Goal: Answer question/provide support: Share knowledge or assist other users

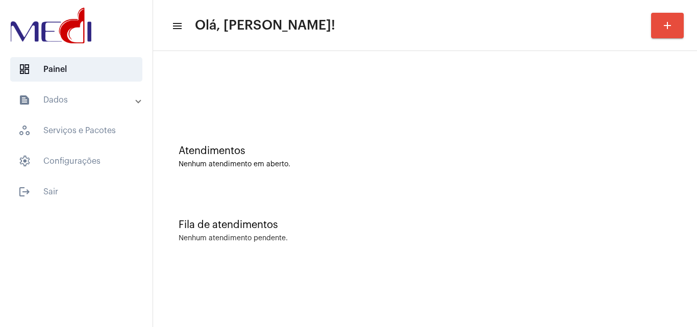
click at [434, 213] on div "Fila de atendimentos Nenhum atendimento pendente." at bounding box center [425, 226] width 534 height 74
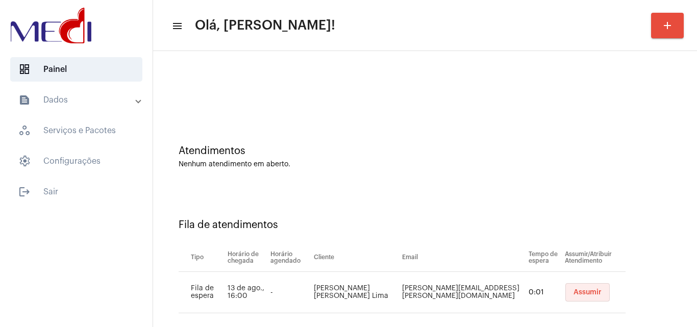
click at [573, 289] on span "Assumir" at bounding box center [587, 292] width 28 height 7
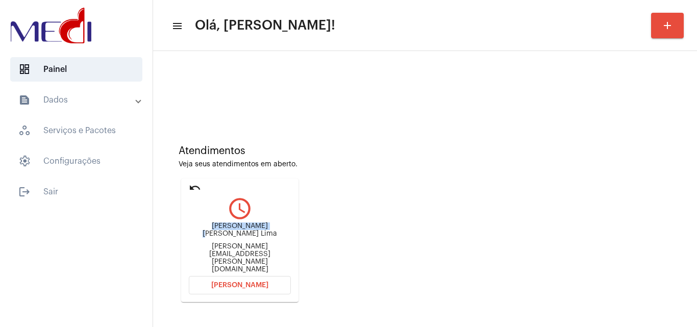
drag, startPoint x: 196, startPoint y: 234, endPoint x: 252, endPoint y: 239, distance: 55.3
click at [252, 239] on div "[PERSON_NAME] [PERSON_NAME] Lima [PERSON_NAME][EMAIL_ADDRESS][PERSON_NAME][DOMA…" at bounding box center [240, 247] width 102 height 51
copy div "[PERSON_NAME] de [PERSON_NAME]"
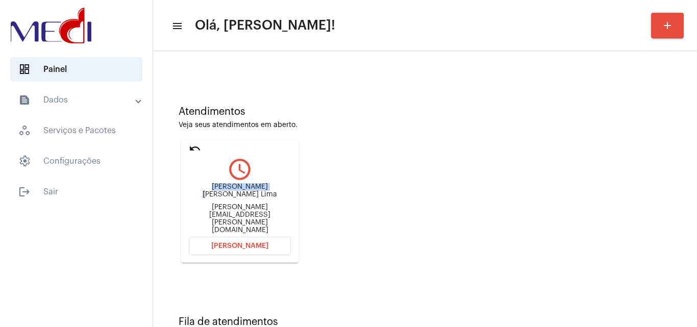
scroll to position [72, 0]
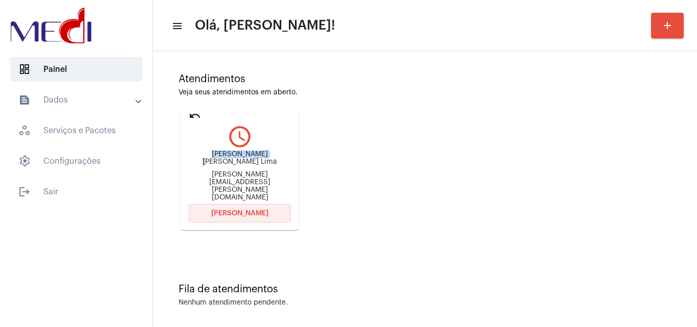
click at [229, 210] on span "[PERSON_NAME]" at bounding box center [239, 213] width 57 height 7
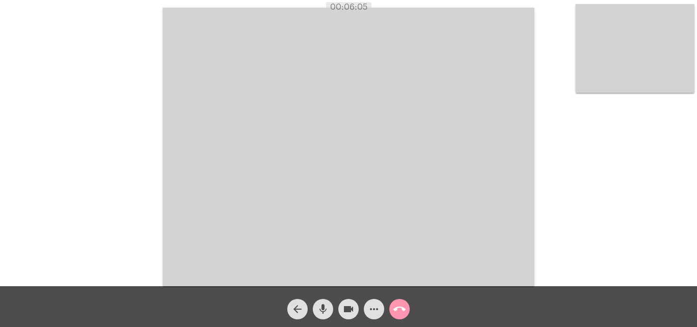
click at [403, 313] on mat-icon "call_end" at bounding box center [399, 309] width 12 height 12
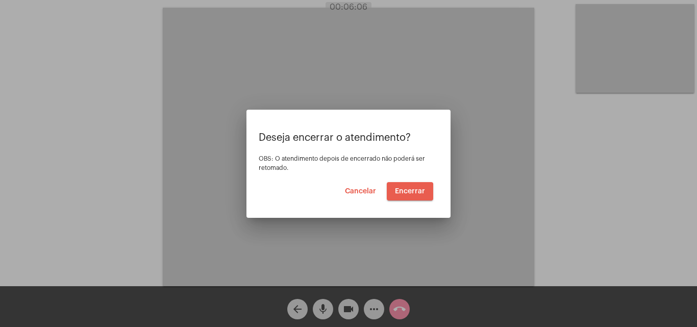
click at [402, 193] on span "Encerrar" at bounding box center [410, 191] width 30 height 7
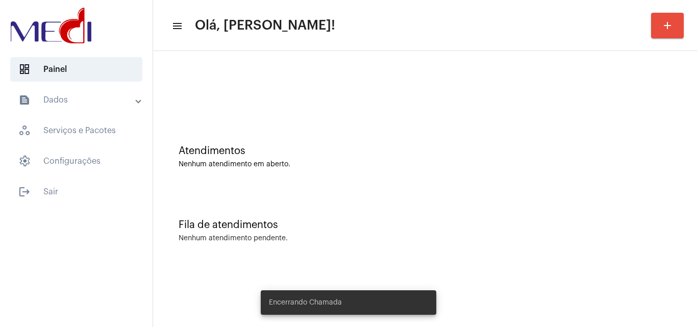
click at [303, 176] on div "Atendimentos Nenhum atendimento em aberto." at bounding box center [425, 152] width 534 height 74
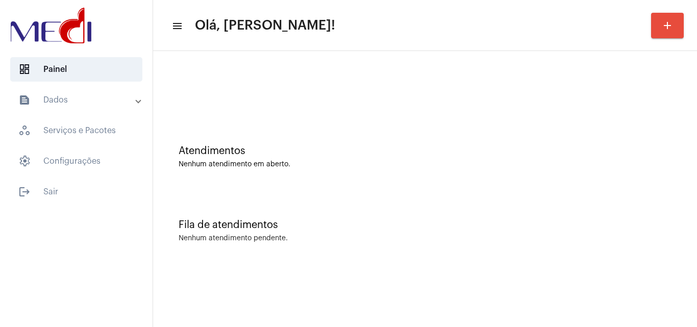
drag, startPoint x: 419, startPoint y: 185, endPoint x: 378, endPoint y: 127, distance: 71.4
click at [419, 185] on div "Atendimentos Nenhum atendimento em aberto." at bounding box center [425, 152] width 534 height 74
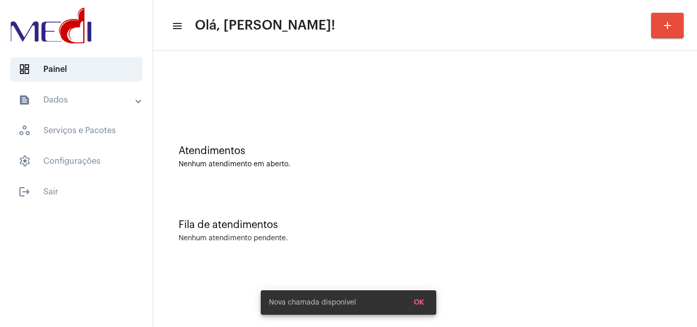
drag, startPoint x: 340, startPoint y: 183, endPoint x: 237, endPoint y: 11, distance: 200.2
click at [340, 182] on div "Atendimentos Nenhum atendimento em aberto." at bounding box center [425, 152] width 534 height 74
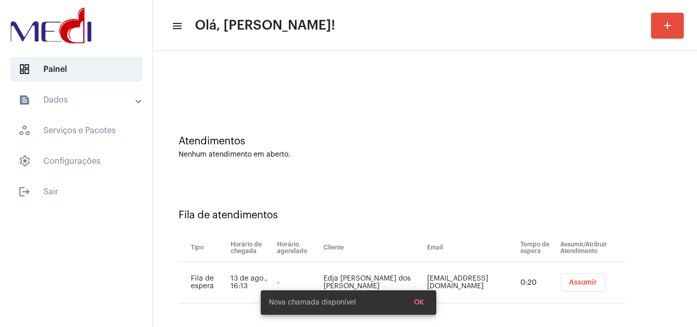
scroll to position [14, 0]
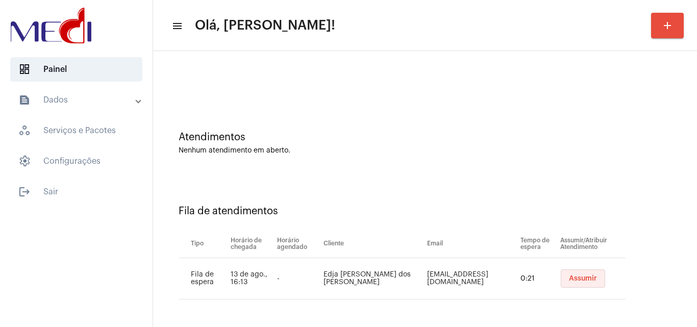
click at [569, 282] on span "Assumir" at bounding box center [583, 278] width 28 height 7
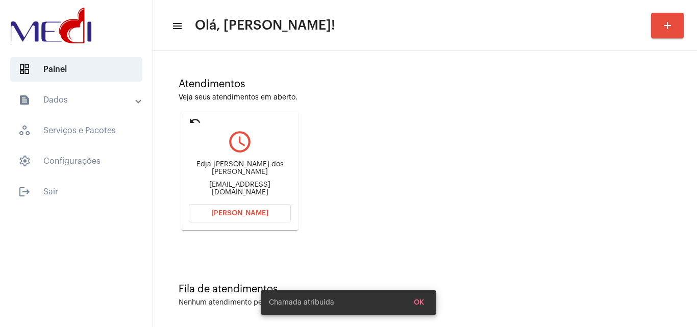
scroll to position [72, 0]
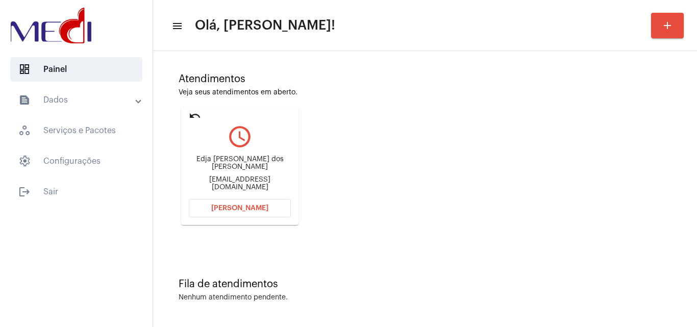
drag, startPoint x: 201, startPoint y: 168, endPoint x: 253, endPoint y: 165, distance: 52.1
click at [253, 165] on div "Edja Gomes dos santos" at bounding box center [240, 163] width 102 height 15
copy div "Edja Gomes do"
click at [189, 116] on mat-icon "undo" at bounding box center [195, 116] width 12 height 12
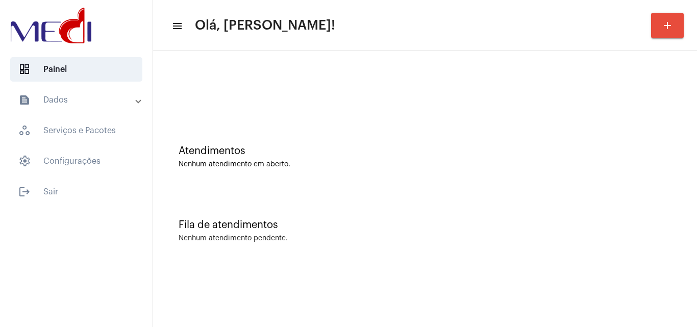
scroll to position [0, 0]
click at [677, 27] on button "add" at bounding box center [667, 26] width 33 height 26
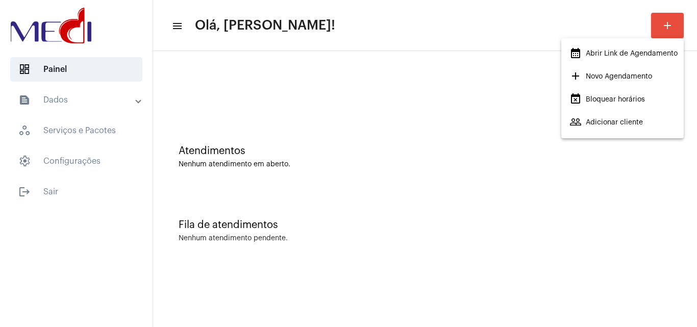
click at [617, 56] on span "calendar_month_outlined Abrir Link de Agendamento" at bounding box center [623, 53] width 108 height 18
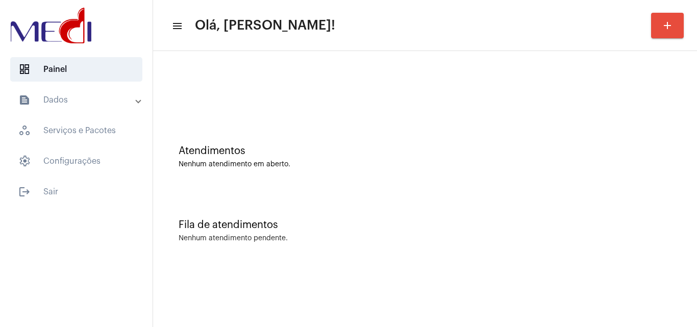
click at [396, 103] on div at bounding box center [425, 85] width 534 height 59
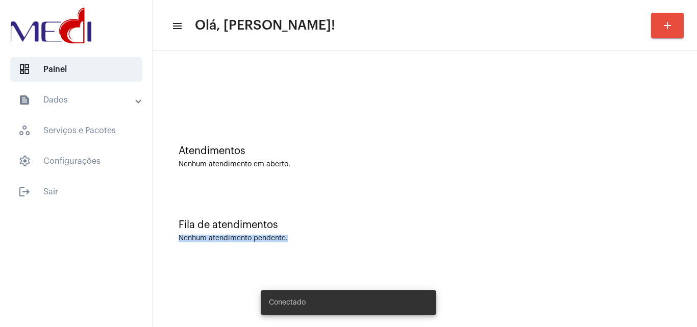
click at [345, 230] on div "Fila de atendimentos Nenhum atendimento pendente." at bounding box center [425, 226] width 534 height 74
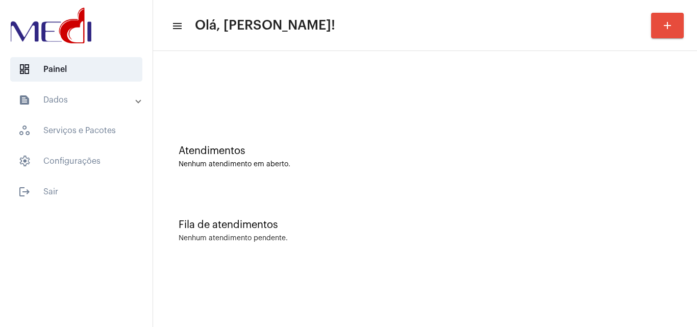
click at [332, 160] on div "Atendimentos Nenhum atendimento em aberto." at bounding box center [425, 156] width 493 height 23
click at [255, 102] on div at bounding box center [425, 85] width 534 height 59
click at [320, 161] on div "Nenhum atendimento em aberto." at bounding box center [425, 165] width 493 height 8
click at [266, 187] on div "Atendimentos Nenhum atendimento em aberto." at bounding box center [425, 152] width 534 height 74
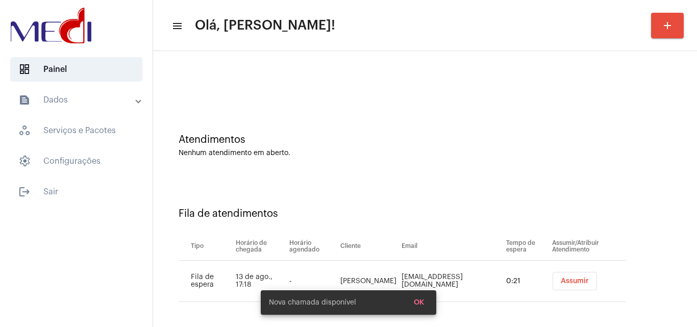
scroll to position [14, 0]
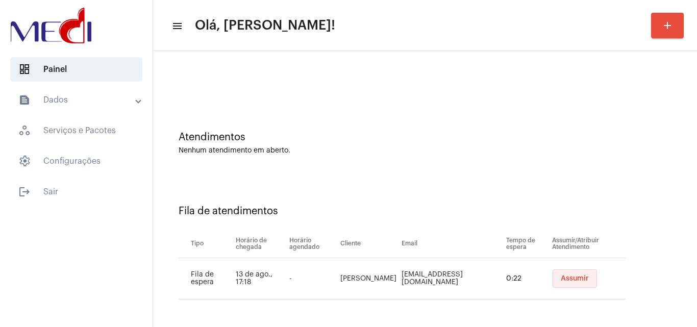
click at [561, 278] on span "Assumir" at bounding box center [575, 278] width 28 height 7
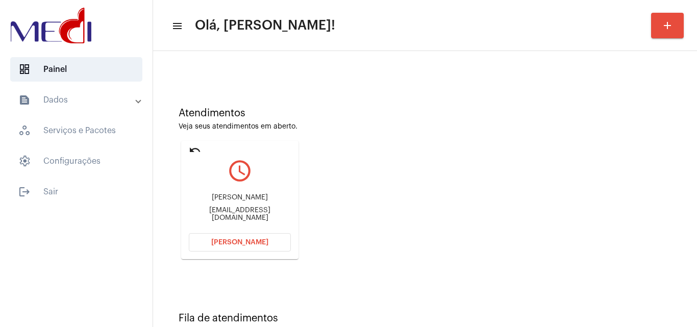
scroll to position [0, 0]
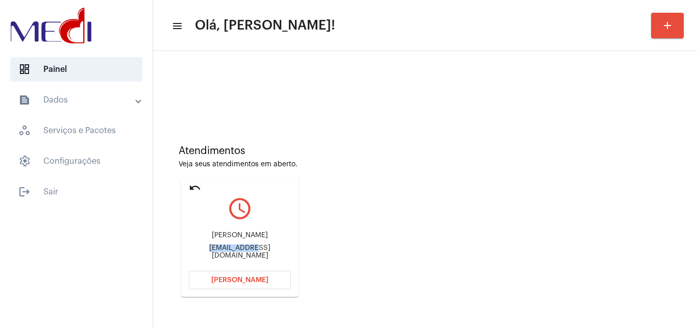
drag, startPoint x: 194, startPoint y: 251, endPoint x: 237, endPoint y: 246, distance: 42.6
click at [237, 246] on div "[PERSON_NAME] [PERSON_NAME][EMAIL_ADDRESS][DOMAIN_NAME]" at bounding box center [240, 245] width 102 height 46
copy div "sarasouzalau"
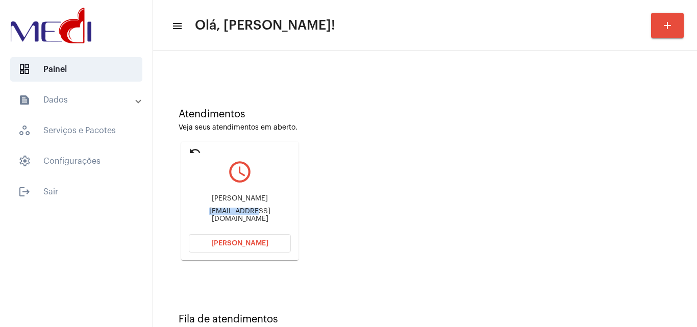
scroll to position [72, 0]
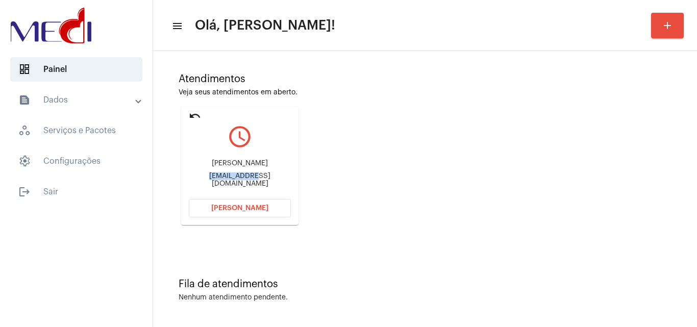
click at [265, 209] on span "Abrir Chamada" at bounding box center [239, 208] width 57 height 7
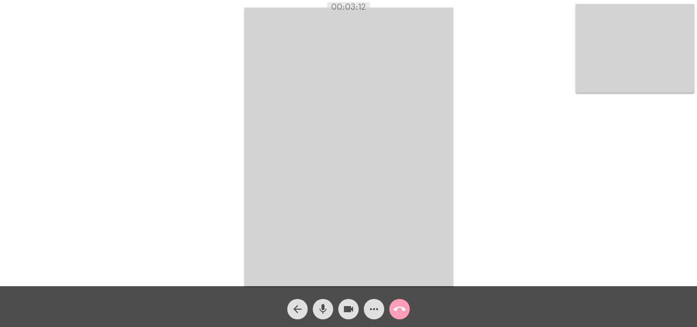
click at [400, 311] on mat-icon "call_end" at bounding box center [399, 309] width 12 height 12
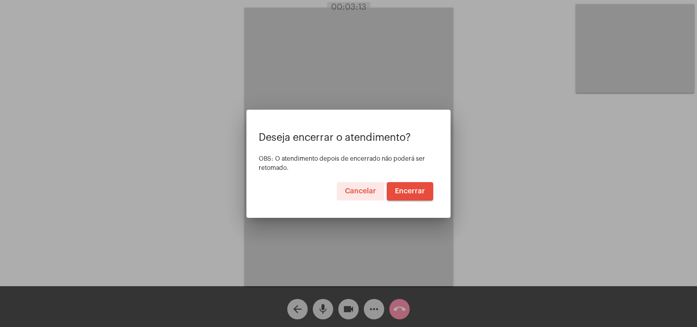
click at [337, 182] on button "Cancelar" at bounding box center [360, 191] width 47 height 18
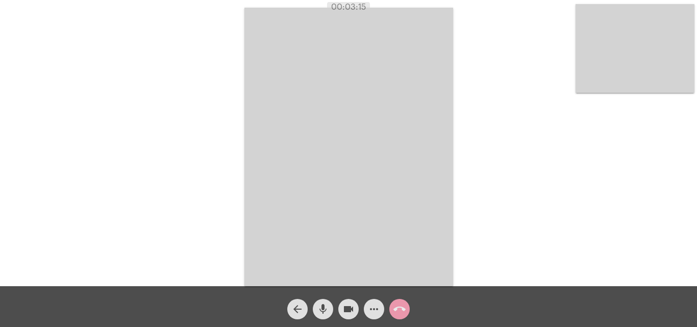
click at [397, 306] on mat-icon "call_end" at bounding box center [399, 309] width 12 height 12
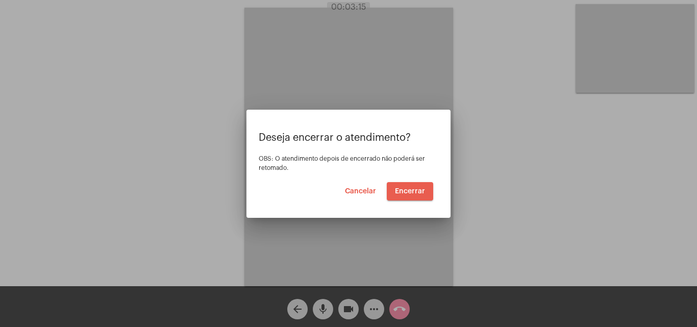
click at [418, 188] on span "Encerrar" at bounding box center [410, 191] width 30 height 7
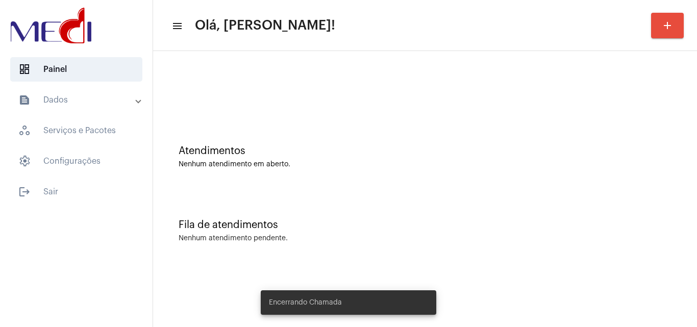
click at [366, 227] on div "Fila de atendimentos" at bounding box center [425, 224] width 493 height 11
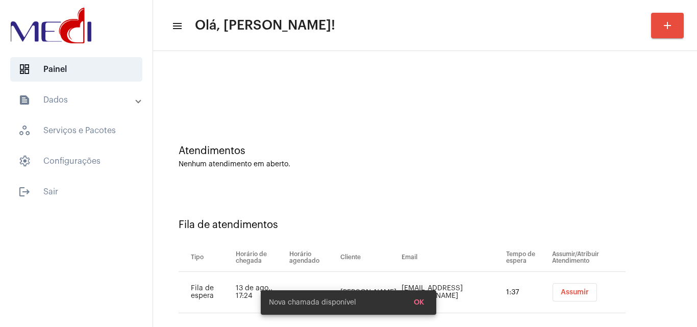
scroll to position [14, 0]
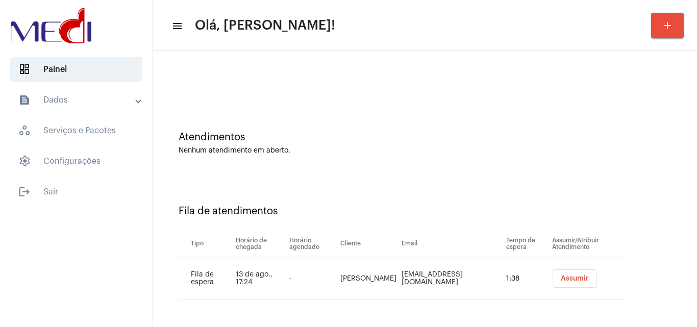
click at [561, 278] on span "Assumir" at bounding box center [575, 278] width 28 height 7
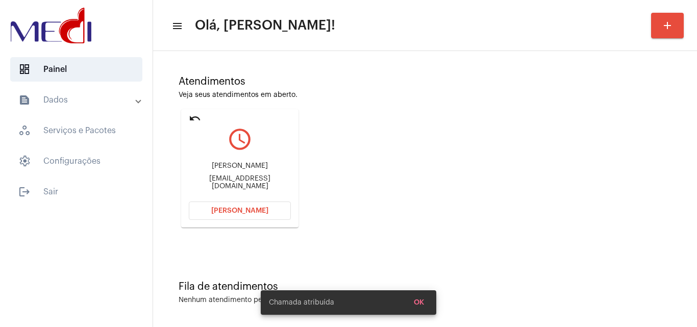
scroll to position [72, 0]
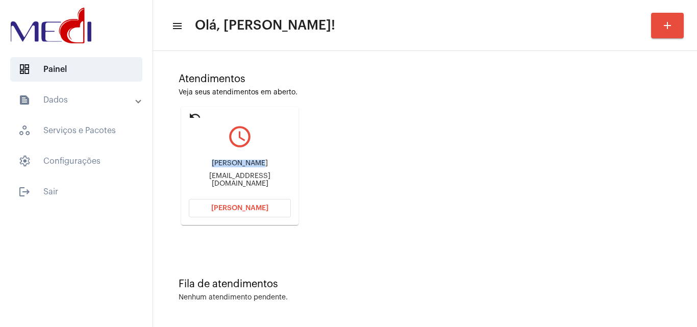
drag, startPoint x: 209, startPoint y: 165, endPoint x: 247, endPoint y: 167, distance: 38.4
click at [247, 167] on div "[PERSON_NAME]" at bounding box center [240, 164] width 102 height 8
copy div "[PERSON_NAME]"
click at [248, 209] on span "[PERSON_NAME]" at bounding box center [239, 208] width 57 height 7
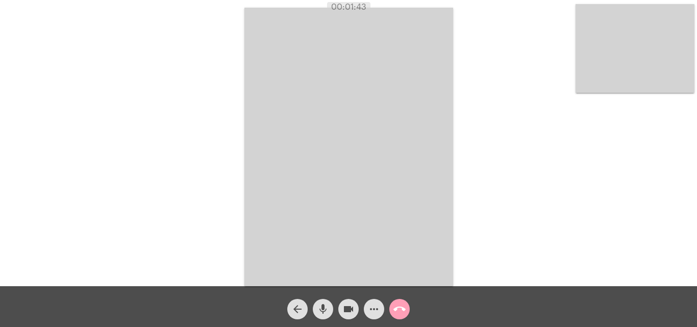
click at [399, 318] on span "call_end" at bounding box center [399, 309] width 12 height 20
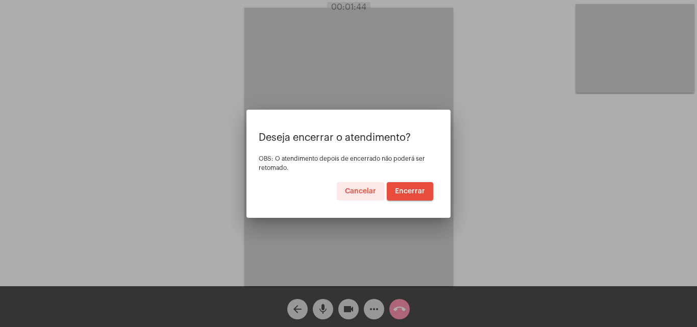
click at [412, 183] on button "Encerrar" at bounding box center [410, 191] width 46 height 18
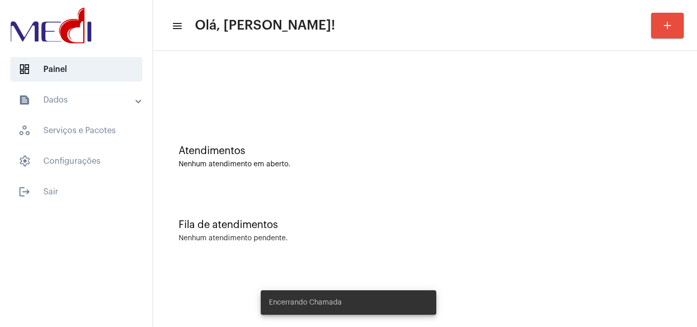
click at [326, 204] on div "Fila de atendimentos Nenhum atendimento pendente." at bounding box center [425, 226] width 534 height 74
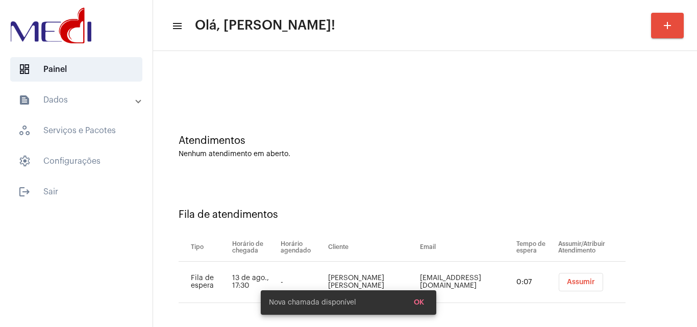
scroll to position [14, 0]
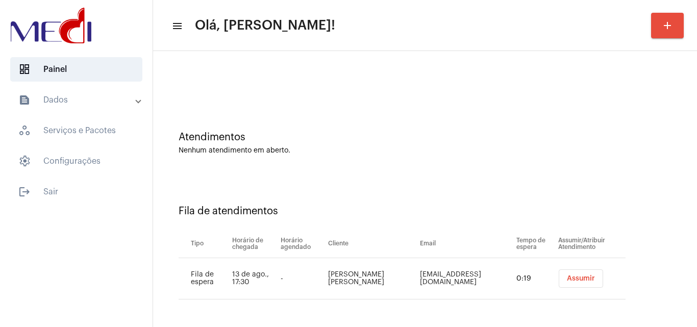
click at [579, 281] on span "Assumir" at bounding box center [581, 278] width 28 height 7
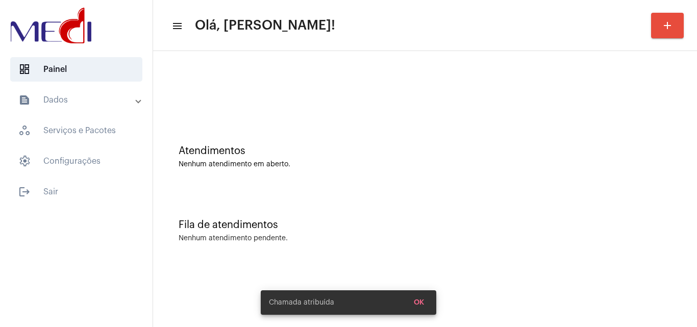
scroll to position [0, 0]
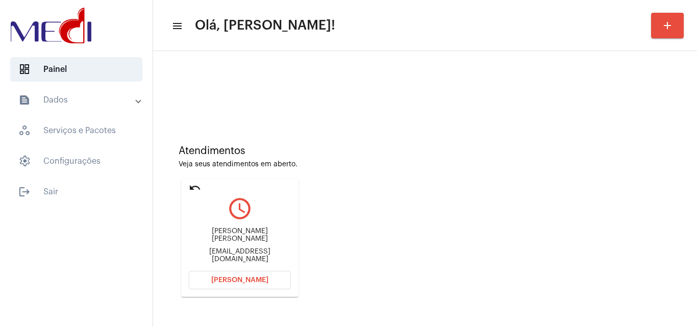
drag, startPoint x: 197, startPoint y: 237, endPoint x: 248, endPoint y: 236, distance: 50.5
click at [248, 236] on div "Matheus de Souza Melo" at bounding box center [240, 235] width 102 height 15
copy div "Matheus de So"
click at [237, 278] on span "Abrir Chamada" at bounding box center [239, 280] width 57 height 7
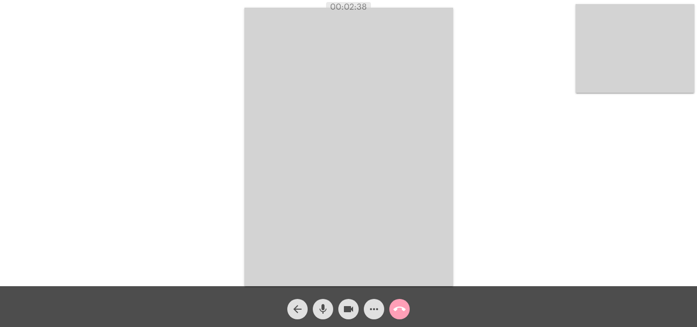
click at [397, 306] on mat-icon "call_end" at bounding box center [399, 309] width 12 height 12
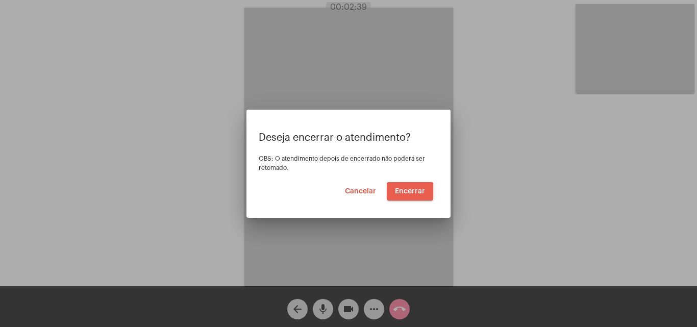
click at [404, 192] on span "Encerrar" at bounding box center [410, 191] width 30 height 7
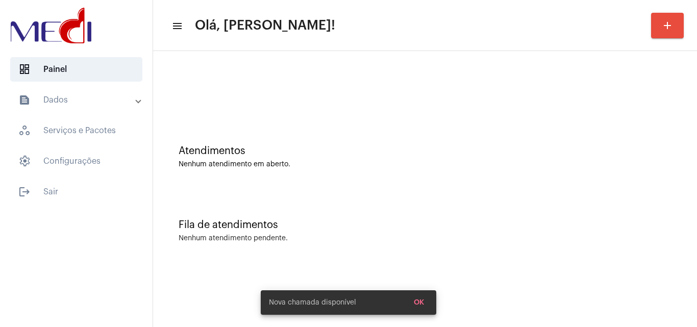
click at [388, 161] on div "Nenhum atendimento em aberto." at bounding box center [425, 165] width 493 height 8
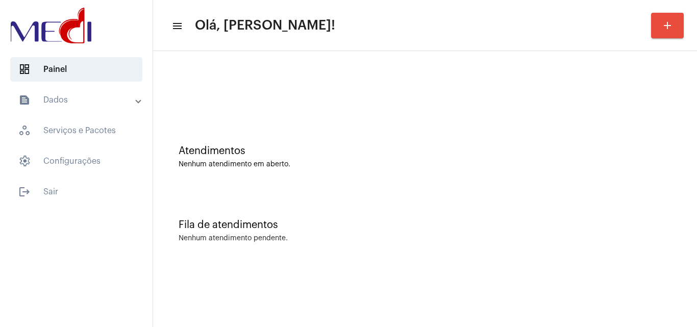
click at [311, 200] on div "Fila de atendimentos Nenhum atendimento pendente." at bounding box center [425, 226] width 534 height 74
click at [314, 165] on div "Nenhum atendimento em aberto." at bounding box center [425, 165] width 493 height 8
click at [288, 166] on div "Nenhum atendimento em aberto." at bounding box center [425, 165] width 493 height 8
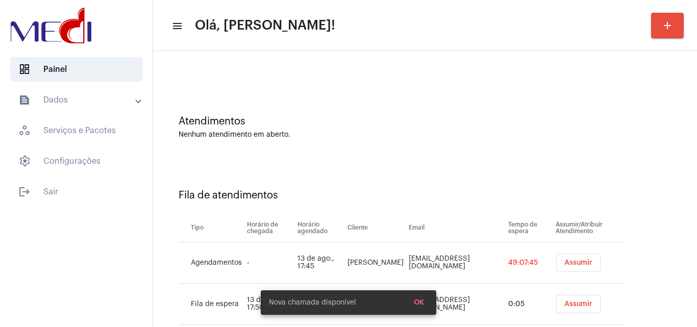
scroll to position [55, 0]
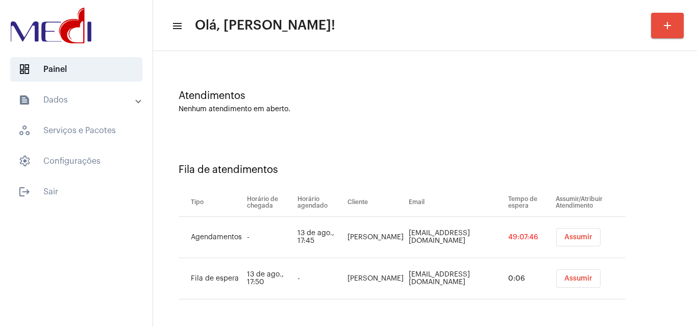
click at [560, 241] on button "Assumir" at bounding box center [578, 237] width 44 height 18
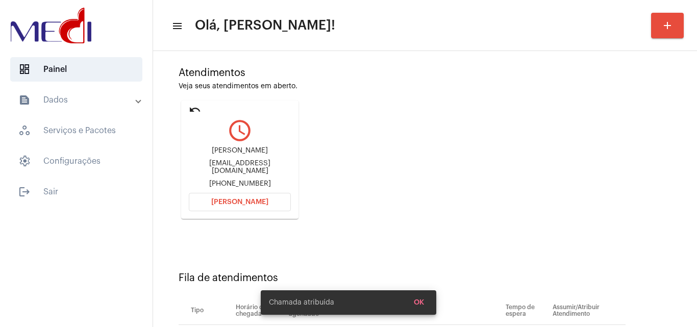
scroll to position [145, 0]
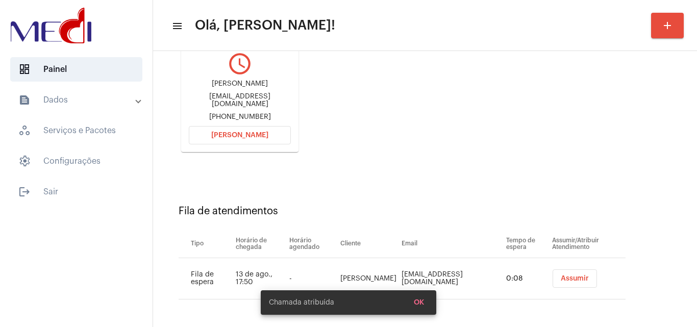
click at [562, 276] on span "Assumir" at bounding box center [575, 278] width 28 height 7
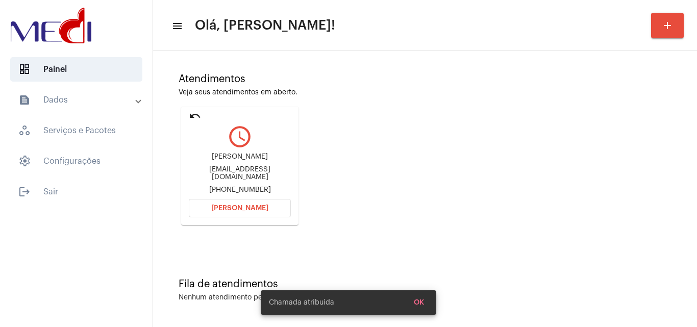
scroll to position [0, 0]
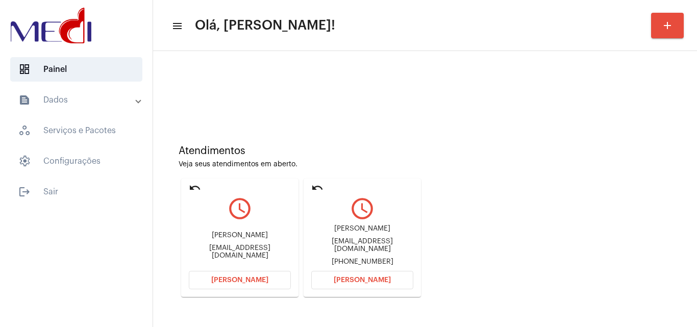
click at [193, 182] on mat-icon "undo" at bounding box center [195, 188] width 12 height 12
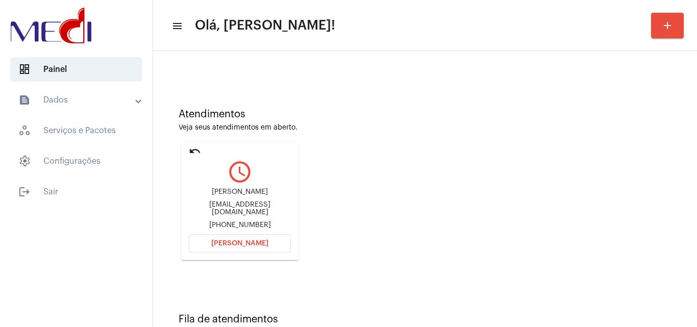
scroll to position [72, 0]
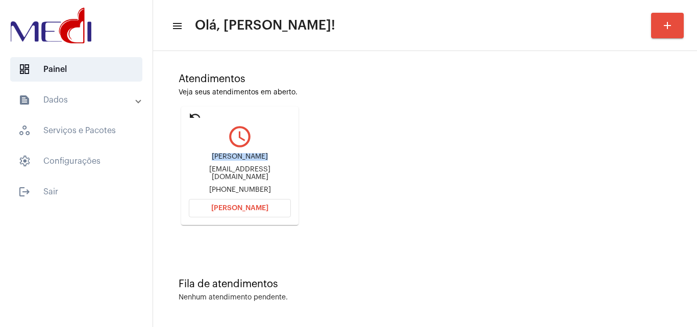
drag, startPoint x: 209, startPoint y: 162, endPoint x: 258, endPoint y: 156, distance: 49.8
click at [258, 156] on div "Gustavo Orssatto gustavopost@icloud.com +5547996144000" at bounding box center [240, 174] width 102 height 46
copy div "Gustavo Orssa"
click at [243, 209] on span "Abrir Chamada" at bounding box center [239, 208] width 57 height 7
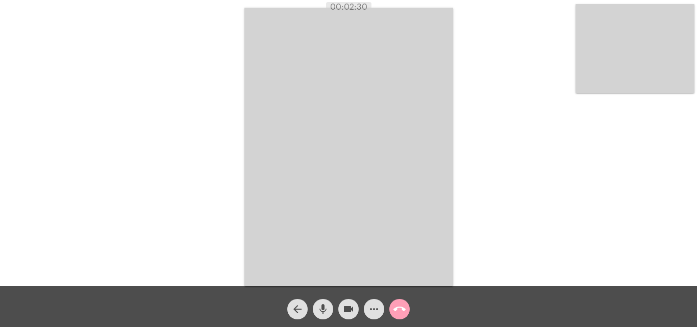
click at [398, 311] on mat-icon "call_end" at bounding box center [399, 309] width 12 height 12
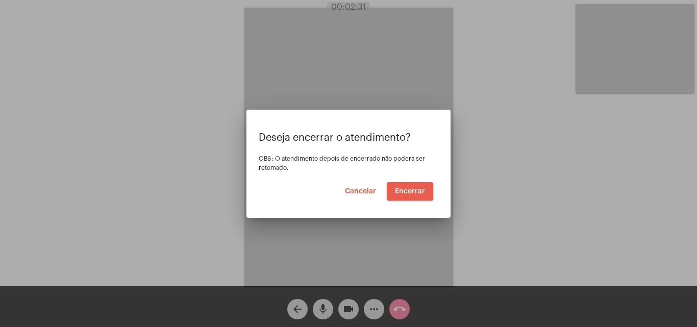
click at [411, 195] on button "Encerrar" at bounding box center [410, 191] width 46 height 18
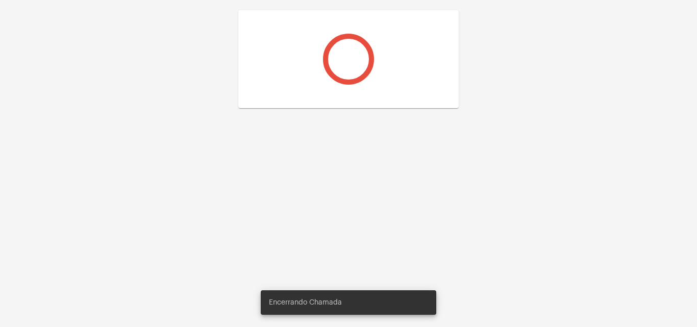
click at [417, 192] on div at bounding box center [348, 163] width 697 height 327
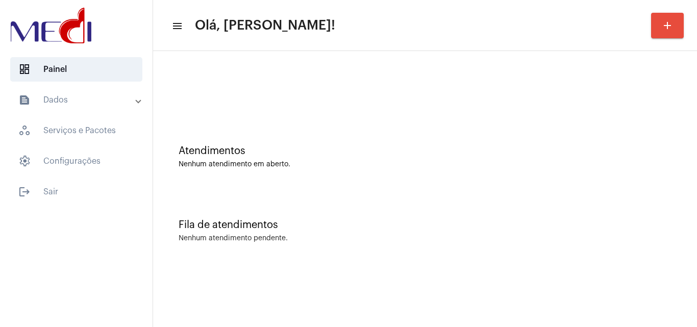
click at [344, 234] on div "Fila de atendimentos Nenhum atendimento pendente." at bounding box center [425, 226] width 534 height 74
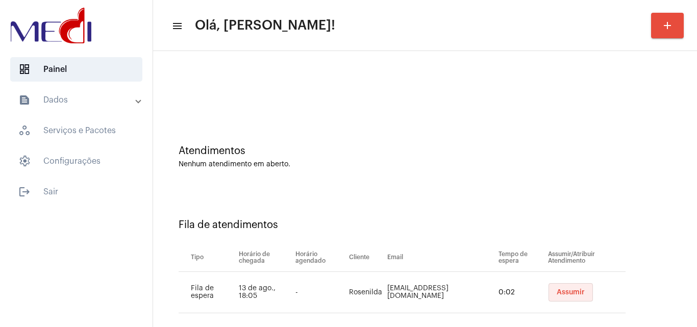
click at [557, 293] on span "Assumir" at bounding box center [571, 292] width 28 height 7
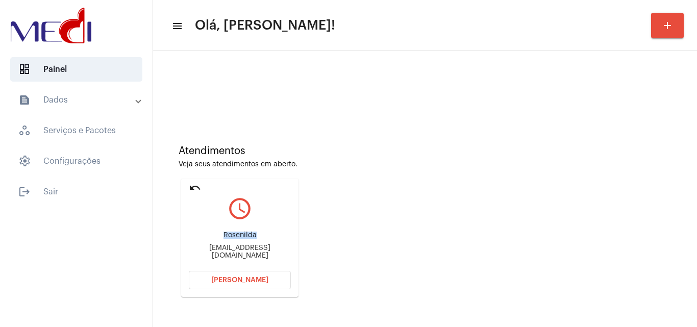
drag, startPoint x: 223, startPoint y: 234, endPoint x: 259, endPoint y: 234, distance: 35.2
click at [259, 234] on div "Rosenilda tenoriorosq001@gmail.com" at bounding box center [240, 245] width 102 height 46
copy div "Rosenilda"
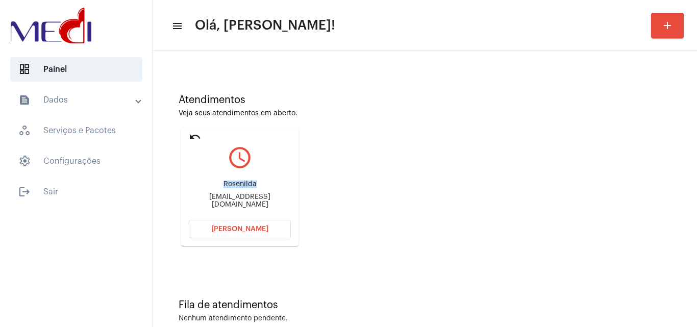
scroll to position [72, 0]
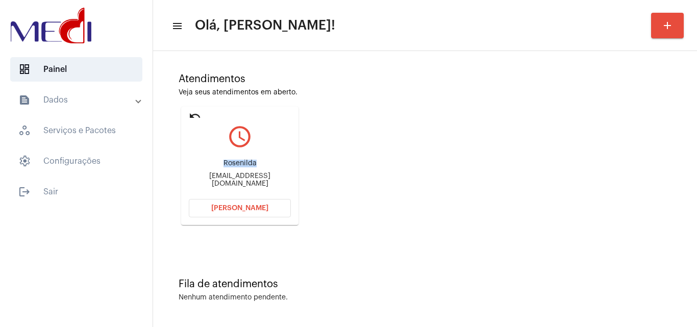
click at [229, 207] on span "Abrir Chamada" at bounding box center [239, 208] width 57 height 7
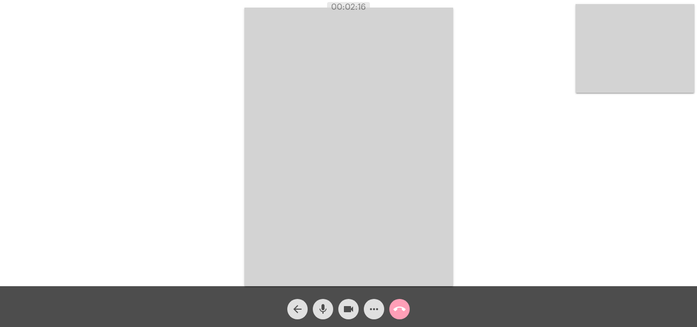
click at [402, 313] on mat-icon "call_end" at bounding box center [399, 309] width 12 height 12
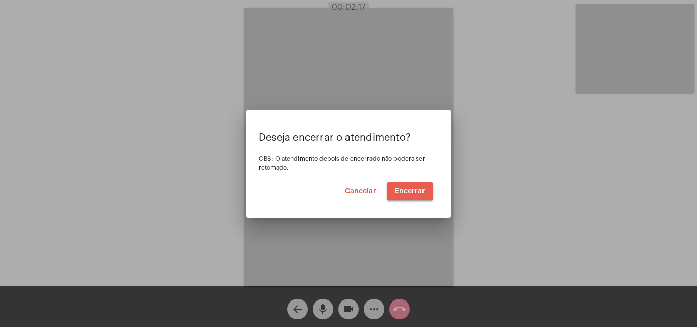
click at [399, 189] on span "Encerrar" at bounding box center [410, 191] width 30 height 7
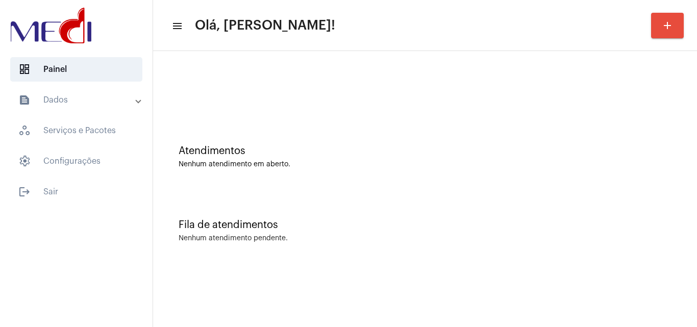
drag, startPoint x: 328, startPoint y: 133, endPoint x: 285, endPoint y: 72, distance: 75.0
click at [326, 131] on div "Atendimentos Nenhum atendimento em aberto." at bounding box center [425, 152] width 534 height 74
click at [396, 191] on div "Fila de atendimentos Nenhum atendimento pendente." at bounding box center [425, 226] width 534 height 74
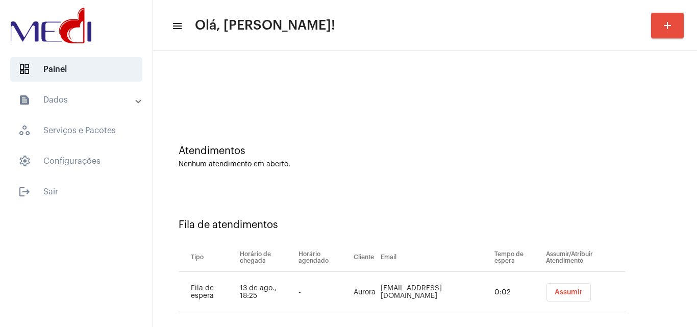
click at [555, 291] on span "Assumir" at bounding box center [569, 292] width 28 height 7
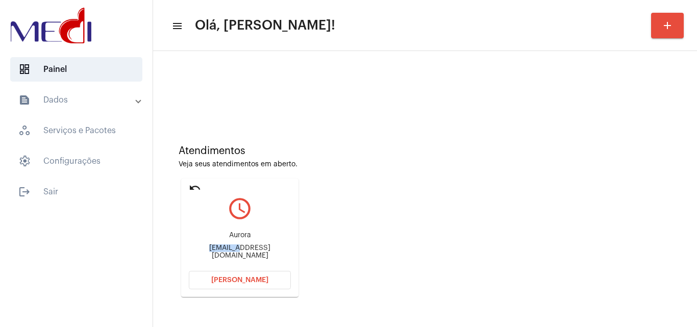
drag, startPoint x: 195, startPoint y: 250, endPoint x: 227, endPoint y: 254, distance: 31.8
click at [227, 253] on div "Jjacque1997@gmail.com" at bounding box center [240, 251] width 102 height 15
copy div "Jjacque1"
click at [193, 183] on mat-icon "undo" at bounding box center [195, 188] width 12 height 12
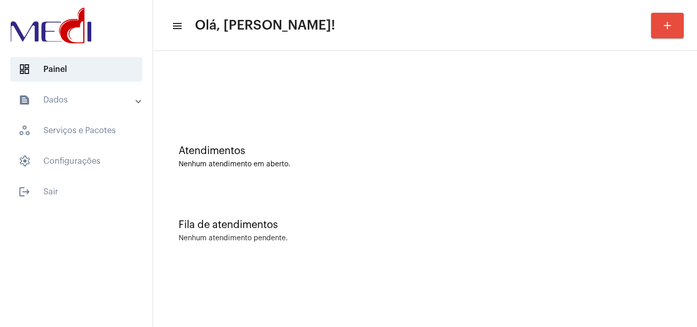
click at [287, 185] on div "Atendimentos Nenhum atendimento em aberto." at bounding box center [425, 152] width 534 height 74
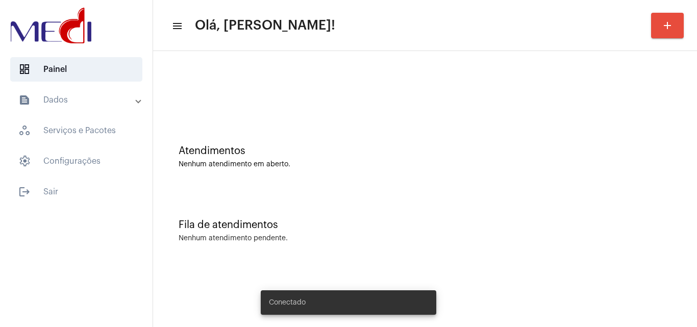
click at [406, 257] on div "Fila de atendimentos Nenhum atendimento pendente." at bounding box center [425, 226] width 534 height 74
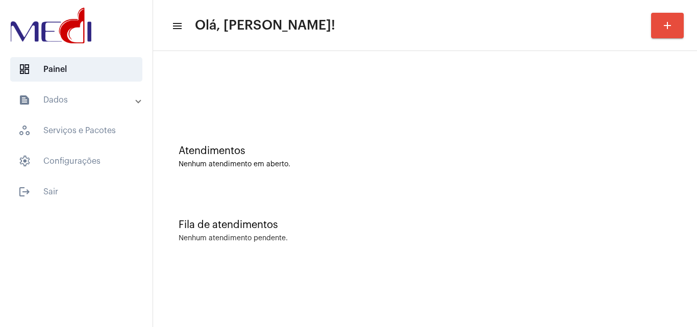
click at [276, 200] on div "Fila de atendimentos Nenhum atendimento pendente." at bounding box center [425, 226] width 534 height 74
click at [301, 179] on div "Atendimentos Nenhum atendimento em aberto." at bounding box center [425, 152] width 534 height 74
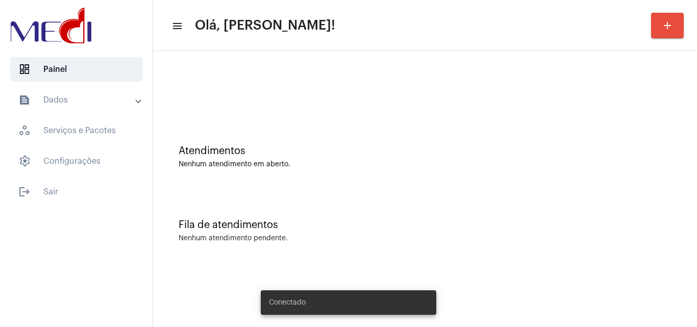
click at [274, 157] on div "Atendimentos Nenhum atendimento em aberto." at bounding box center [425, 156] width 493 height 23
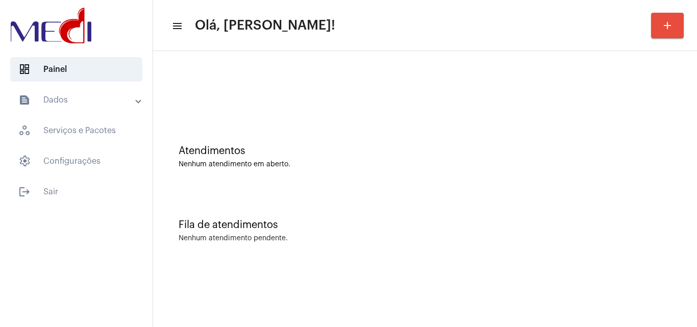
click at [396, 205] on div "Fila de atendimentos Nenhum atendimento pendente." at bounding box center [425, 226] width 534 height 74
click at [351, 161] on div "Nenhum atendimento em aberto." at bounding box center [425, 165] width 493 height 8
click at [265, 144] on div "Atendimentos Nenhum atendimento em aberto." at bounding box center [425, 152] width 534 height 74
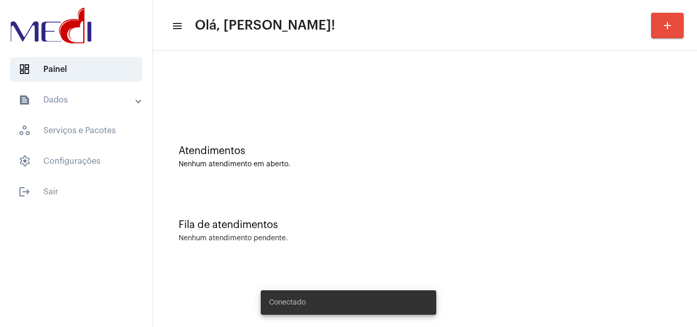
click at [440, 203] on div "Fila de atendimentos Nenhum atendimento pendente." at bounding box center [425, 226] width 534 height 74
click at [669, 22] on mat-icon "add" at bounding box center [667, 25] width 12 height 12
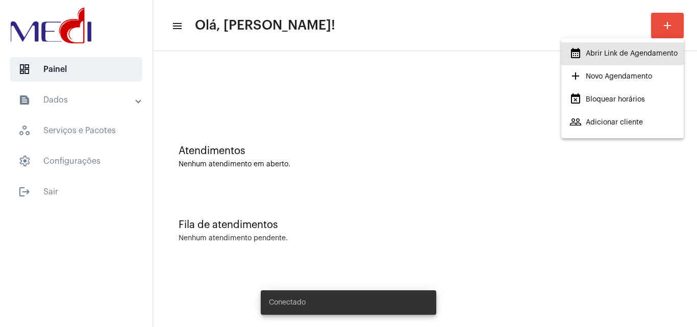
click at [607, 50] on span "calendar_month_outlined Abrir Link de Agendamento" at bounding box center [623, 53] width 108 height 18
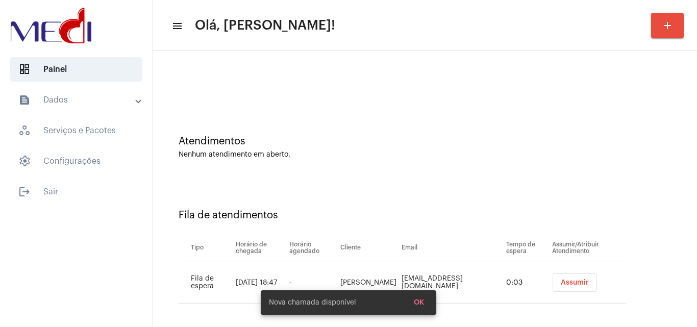
scroll to position [14, 0]
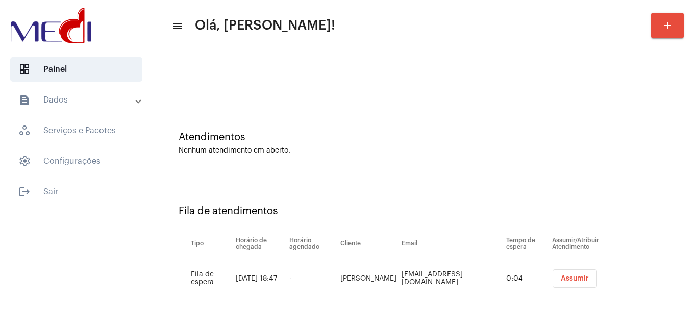
click at [564, 278] on span "Assumir" at bounding box center [575, 278] width 28 height 7
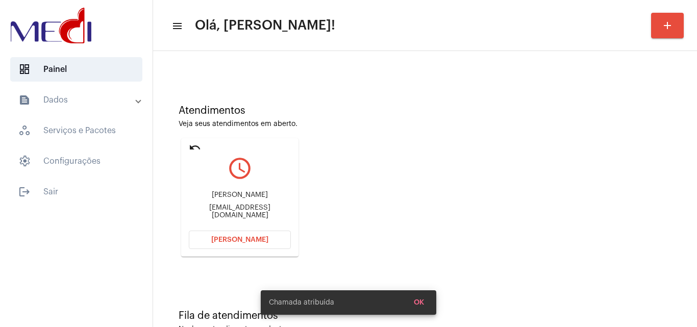
scroll to position [72, 0]
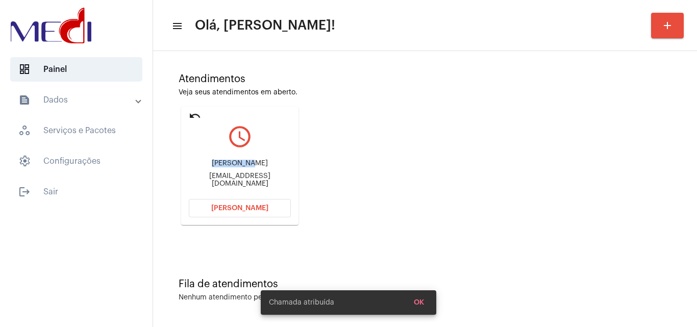
drag, startPoint x: 197, startPoint y: 160, endPoint x: 238, endPoint y: 165, distance: 40.6
click at [238, 165] on div "João Marcos Rodrigues Bezerra Alves" at bounding box center [240, 164] width 102 height 8
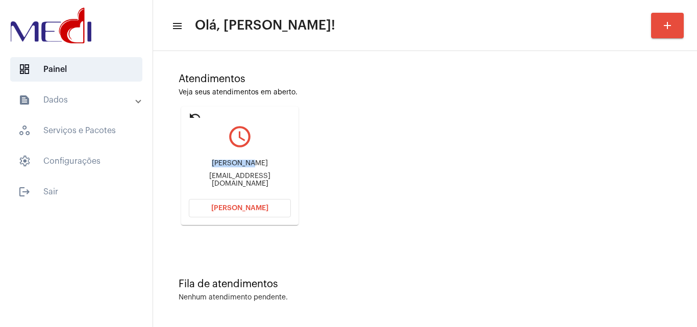
copy div "João Marco"
click at [194, 114] on mat-icon "undo" at bounding box center [195, 116] width 12 height 12
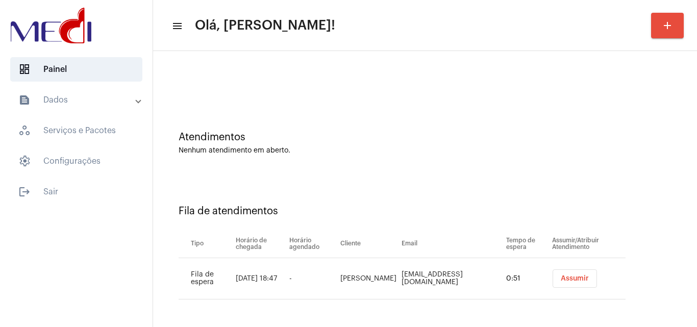
scroll to position [0, 0]
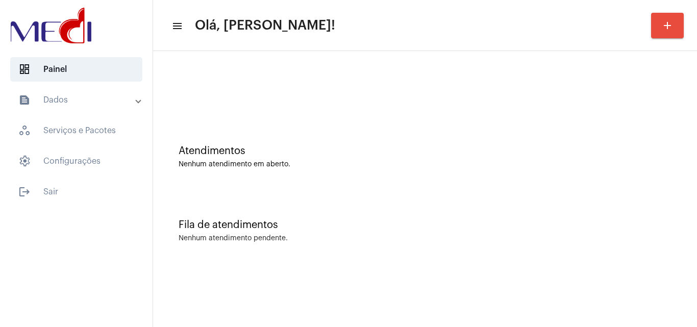
click at [320, 245] on div "Fila de atendimentos Nenhum atendimento pendente." at bounding box center [425, 226] width 534 height 74
click at [311, 183] on div "Atendimentos Nenhum atendimento em aberto." at bounding box center [425, 152] width 534 height 74
click at [620, 227] on div "Fila de atendimentos" at bounding box center [425, 224] width 493 height 11
click at [248, 153] on div "Atendimentos" at bounding box center [425, 150] width 493 height 11
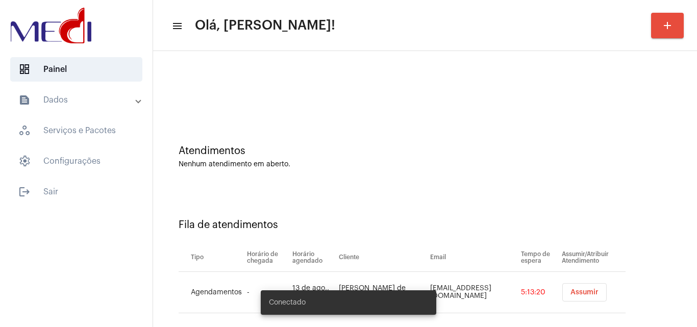
scroll to position [14, 0]
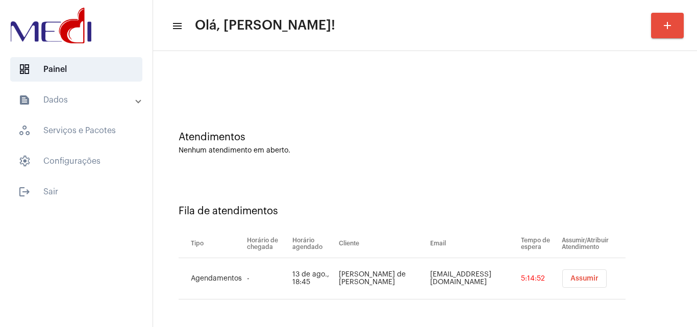
click at [415, 136] on div "Atendimentos" at bounding box center [425, 137] width 493 height 11
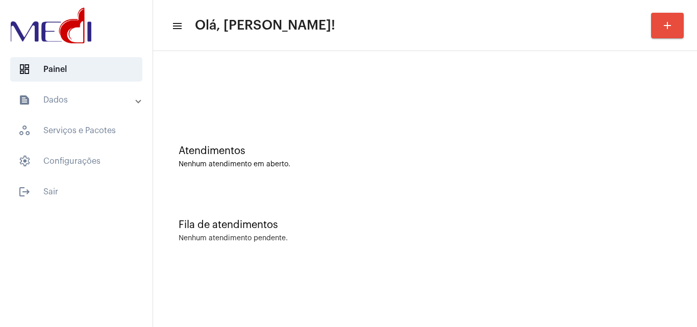
click at [332, 222] on div "Fila de atendimentos" at bounding box center [425, 224] width 493 height 11
click at [387, 184] on div "Atendimentos Nenhum atendimento em aberto." at bounding box center [425, 152] width 534 height 74
click at [344, 230] on div "Fila de atendimentos" at bounding box center [425, 224] width 493 height 11
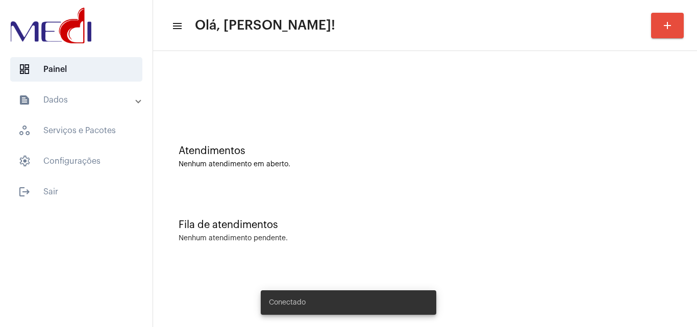
click at [334, 127] on div "Atendimentos Nenhum atendimento em aberto." at bounding box center [425, 152] width 534 height 74
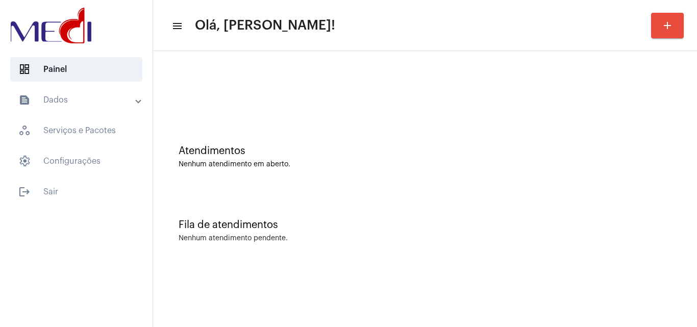
click at [397, 268] on mat-sidenav-content "menu Olá, Leandra! add Atendimentos Nenhum atendimento em aberto. Fila de atend…" at bounding box center [425, 163] width 544 height 327
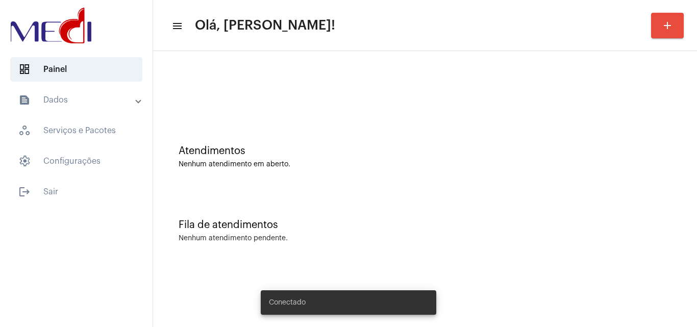
click at [426, 202] on div "Fila de atendimentos Nenhum atendimento pendente." at bounding box center [425, 226] width 534 height 74
